Goal: Task Accomplishment & Management: Manage account settings

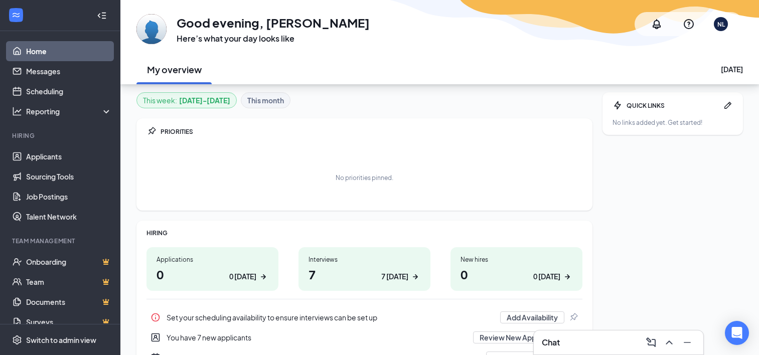
scroll to position [100, 0]
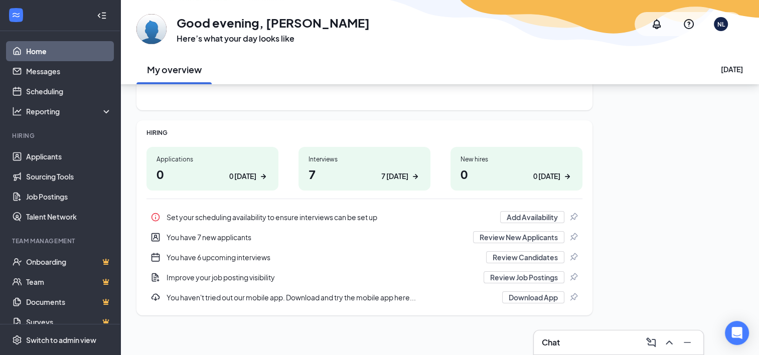
click at [319, 175] on h1 "7 7 today" at bounding box center [364, 173] width 112 height 17
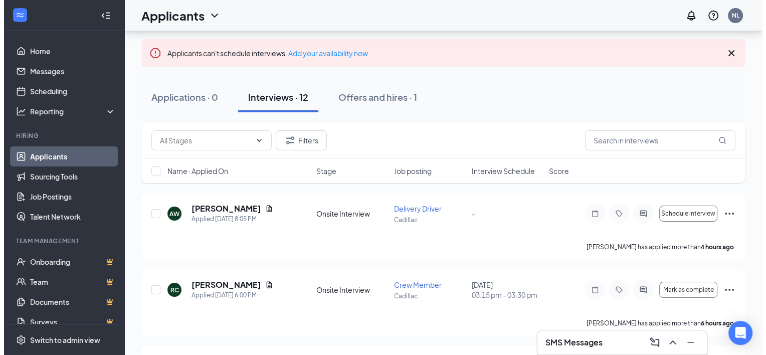
scroll to position [49, 0]
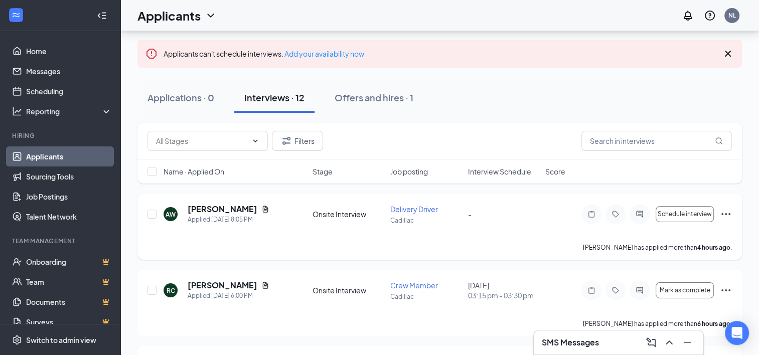
click at [232, 212] on h5 "[PERSON_NAME]" at bounding box center [223, 209] width 70 height 11
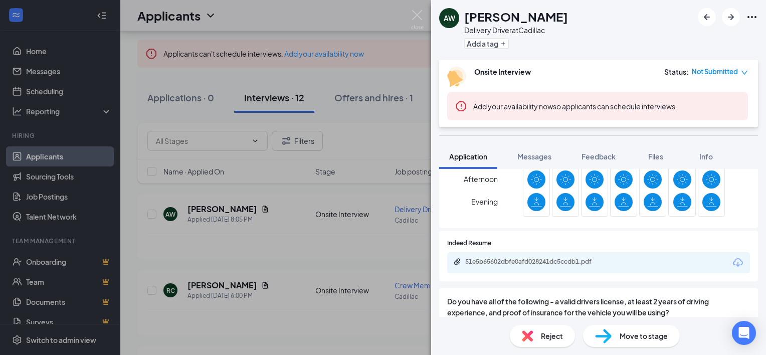
scroll to position [278, 0]
click at [580, 261] on div "51e5b65602dbfe0afd028241dc5ccdb1.pdf" at bounding box center [535, 262] width 140 height 8
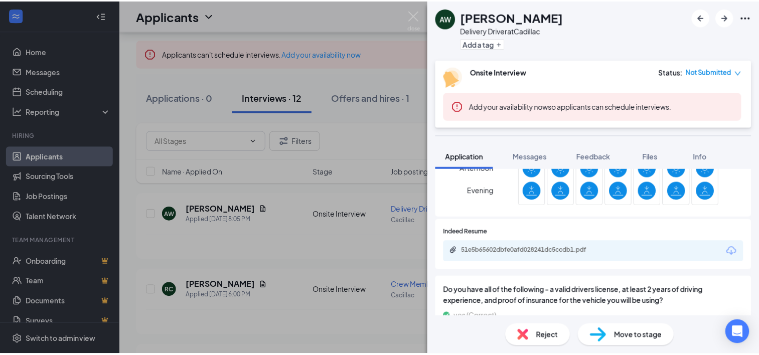
scroll to position [296, 0]
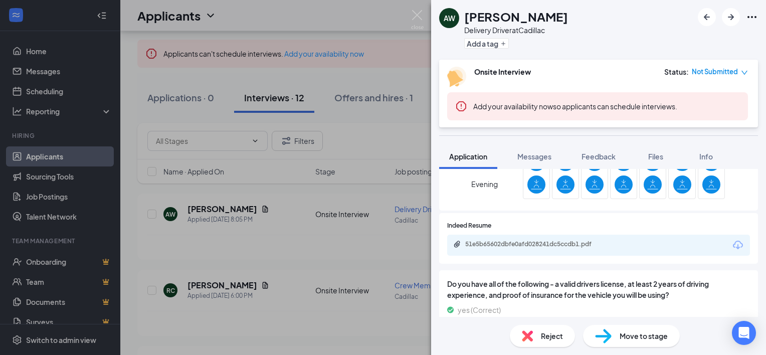
click at [362, 173] on div "AW [PERSON_NAME] Delivery Driver at Cadillac Add a tag Onsite Interview Status …" at bounding box center [383, 177] width 766 height 355
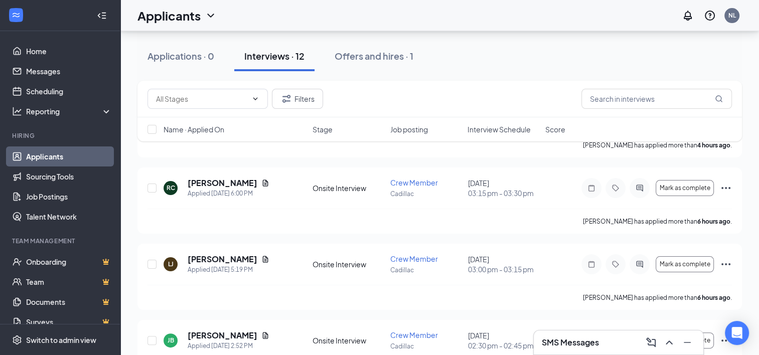
scroll to position [154, 0]
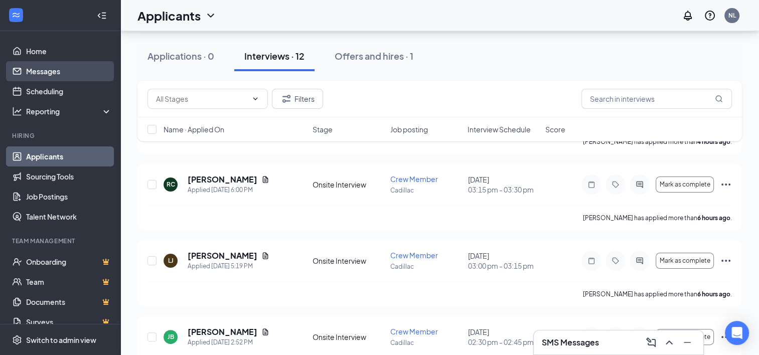
click at [50, 70] on link "Messages" at bounding box center [69, 71] width 86 height 20
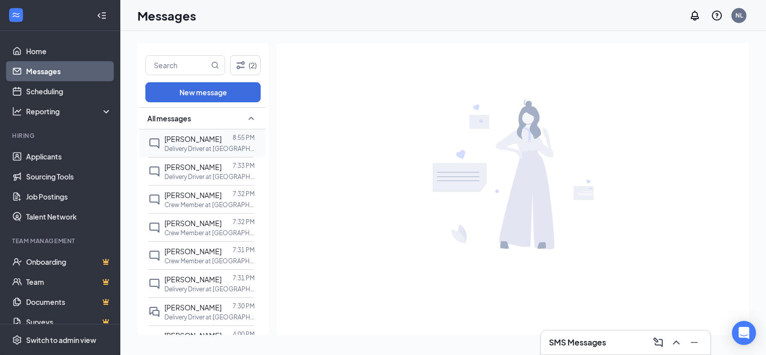
click at [204, 147] on p "Delivery Driver at [GEOGRAPHIC_DATA]" at bounding box center [209, 148] width 90 height 9
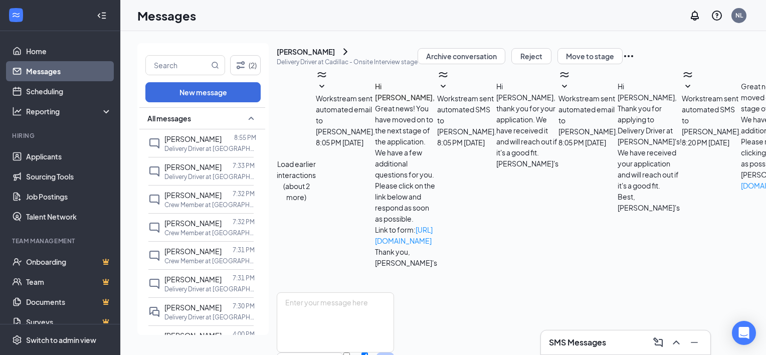
scroll to position [227, 0]
click at [190, 174] on p "Delivery Driver at [GEOGRAPHIC_DATA]" at bounding box center [209, 176] width 90 height 9
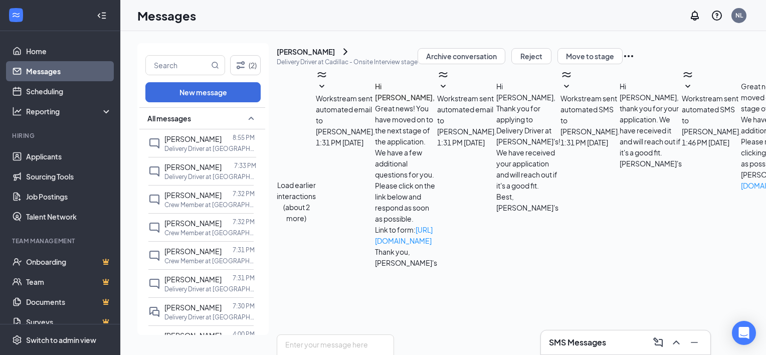
scroll to position [210, 0]
click at [193, 204] on p "Crew Member at [GEOGRAPHIC_DATA]" at bounding box center [209, 205] width 90 height 9
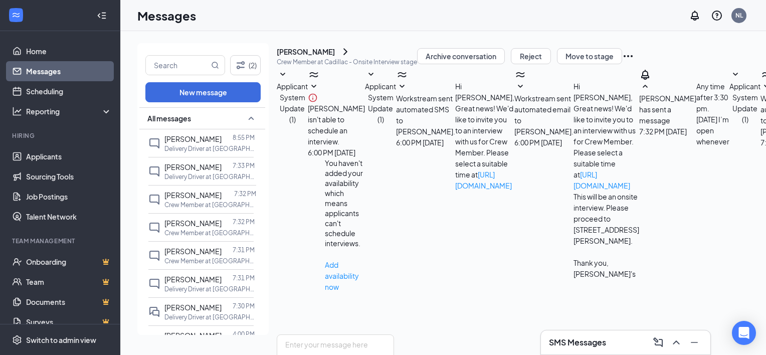
scroll to position [178, 0]
click at [182, 229] on p "Crew Member at [GEOGRAPHIC_DATA]" at bounding box center [209, 233] width 90 height 9
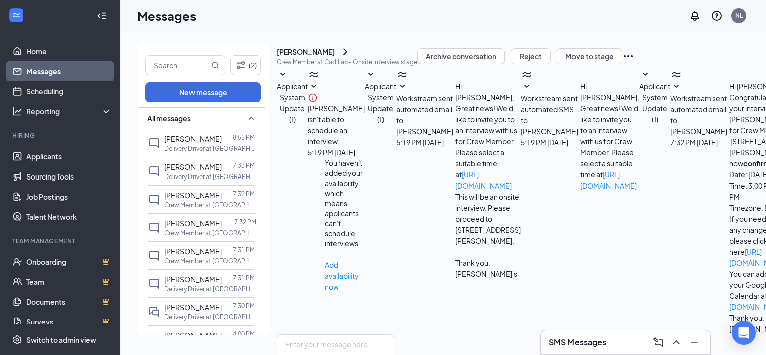
scroll to position [124, 0]
click at [183, 251] on span "[PERSON_NAME]" at bounding box center [192, 251] width 57 height 9
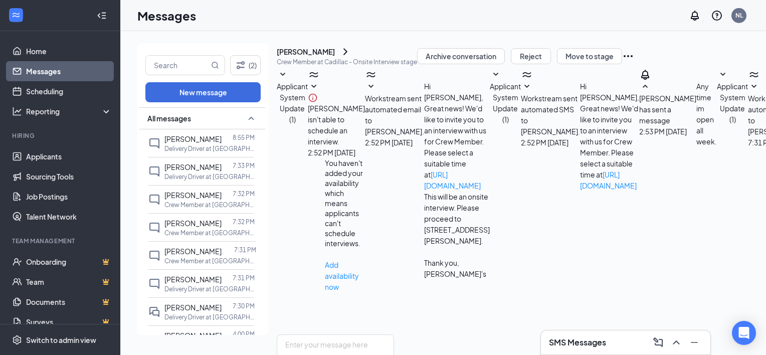
scroll to position [178, 0]
click at [183, 282] on span "[PERSON_NAME]" at bounding box center [192, 279] width 57 height 9
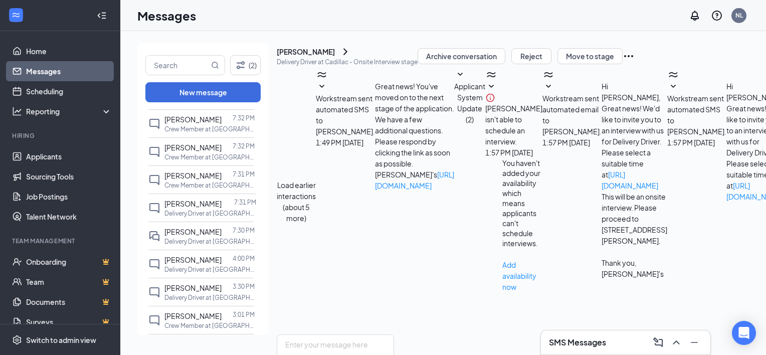
scroll to position [78, 0]
click at [196, 201] on span "[PERSON_NAME]" at bounding box center [192, 201] width 57 height 9
click at [176, 230] on span "[PERSON_NAME]" at bounding box center [192, 229] width 57 height 9
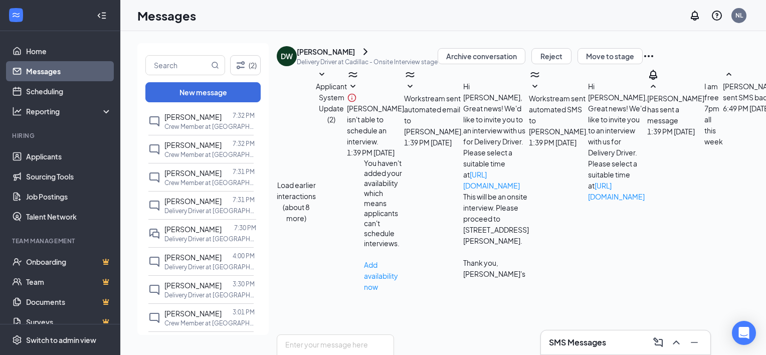
scroll to position [236, 0]
click at [197, 249] on div "[PERSON_NAME] 4:00 PM Delivery Driver at [GEOGRAPHIC_DATA]" at bounding box center [200, 261] width 105 height 28
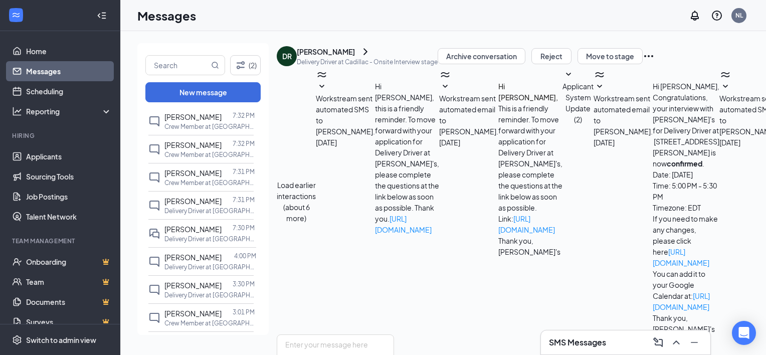
scroll to position [210, 0]
click at [193, 291] on p "Delivery Driver at [GEOGRAPHIC_DATA]" at bounding box center [209, 295] width 90 height 9
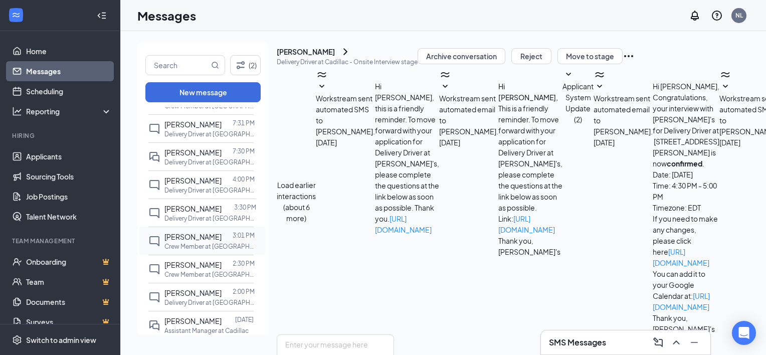
click at [190, 240] on div "[PERSON_NAME]" at bounding box center [192, 236] width 57 height 11
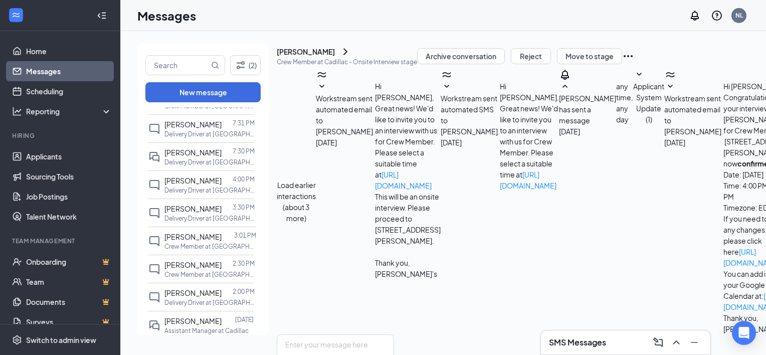
scroll to position [264, 0]
click at [182, 285] on div "[PERSON_NAME] 2:00 PM Delivery Driver at [GEOGRAPHIC_DATA]" at bounding box center [200, 297] width 105 height 28
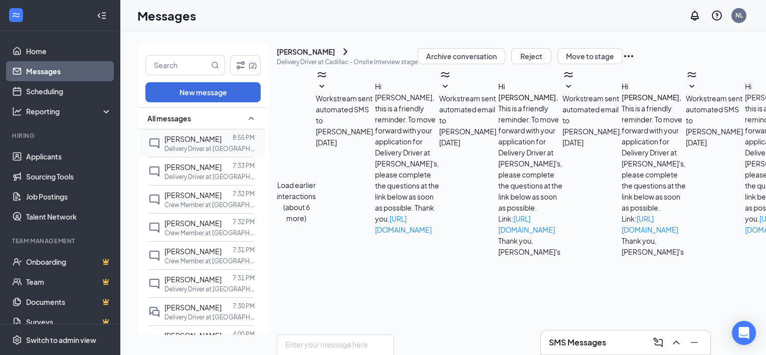
click at [222, 139] on div at bounding box center [227, 138] width 11 height 11
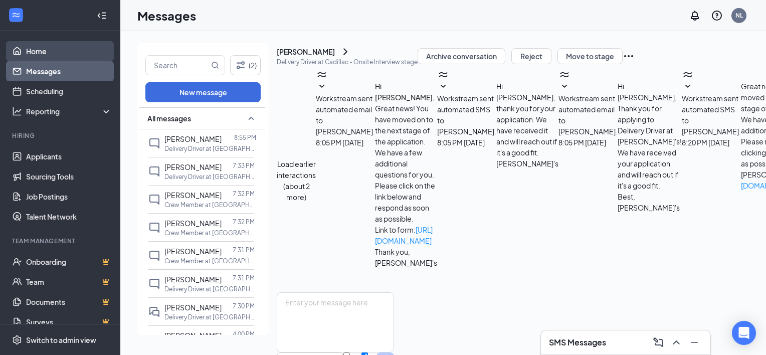
click at [52, 44] on link "Home" at bounding box center [69, 51] width 86 height 20
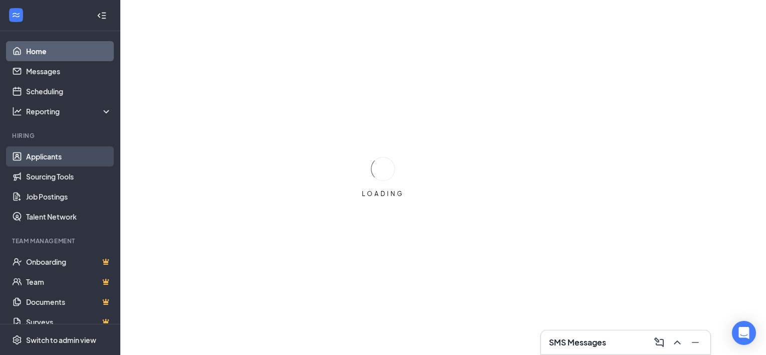
click at [43, 154] on link "Applicants" at bounding box center [69, 156] width 86 height 20
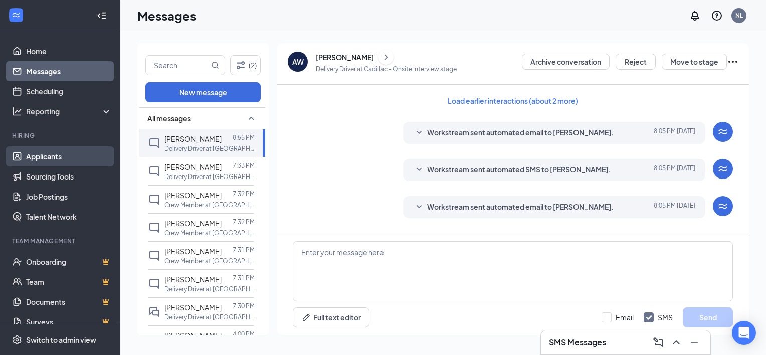
click at [50, 158] on link "Applicants" at bounding box center [69, 156] width 86 height 20
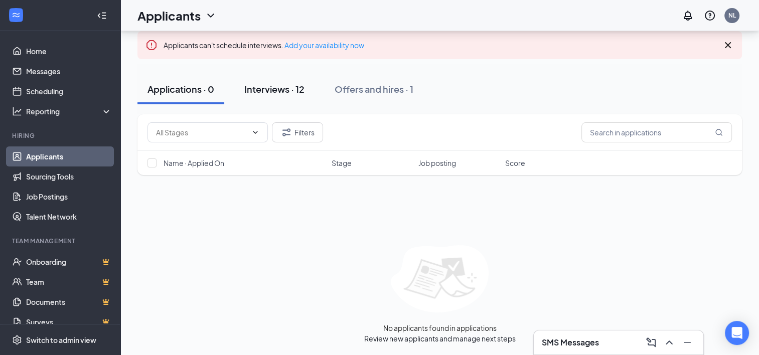
click at [289, 88] on div "Interviews · 12" at bounding box center [274, 89] width 60 height 13
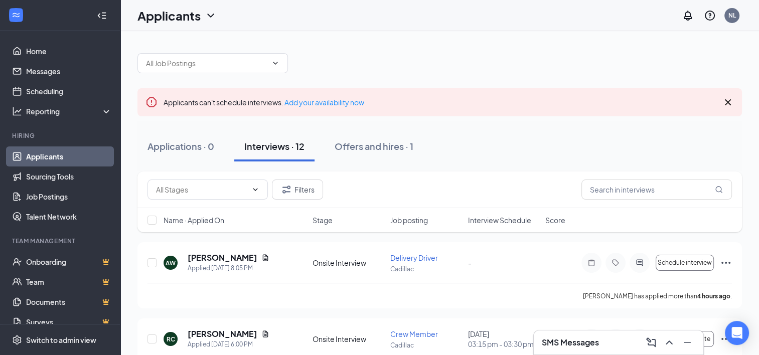
click at [513, 220] on span "Interview Schedule" at bounding box center [498, 220] width 63 height 10
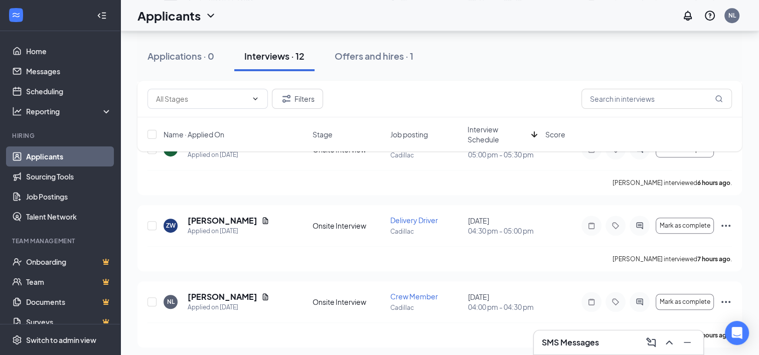
scroll to position [587, 0]
